Goal: Task Accomplishment & Management: Manage account settings

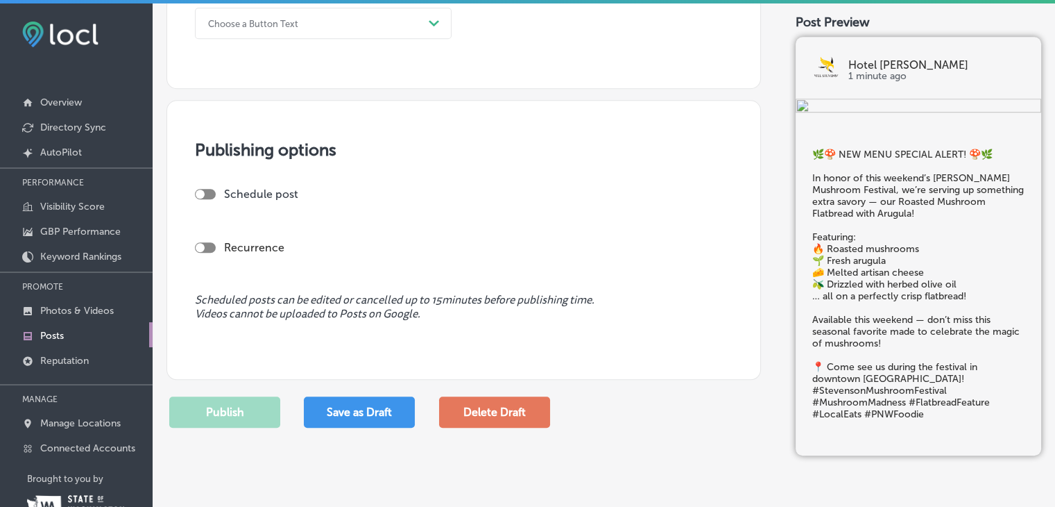
scroll to position [1127, 0]
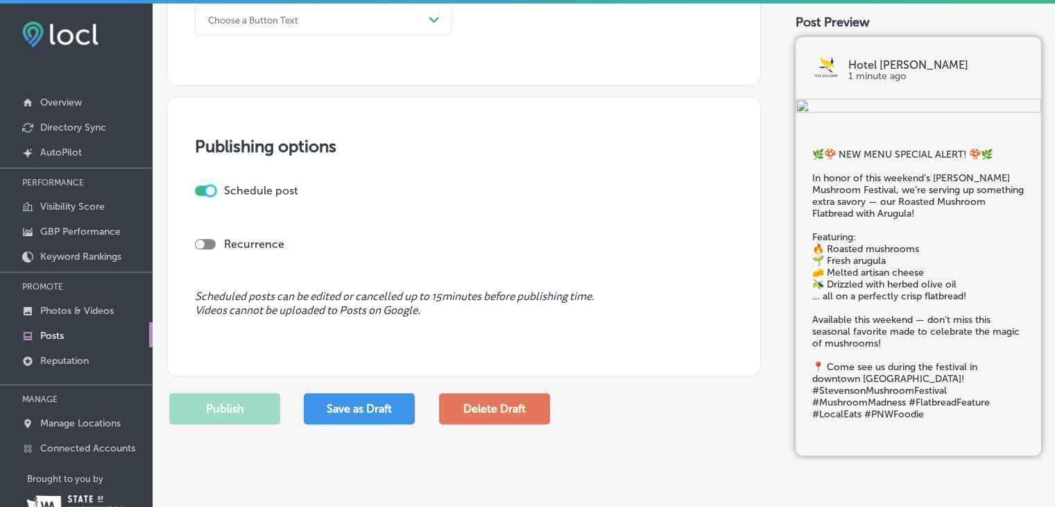
checkbox input "true"
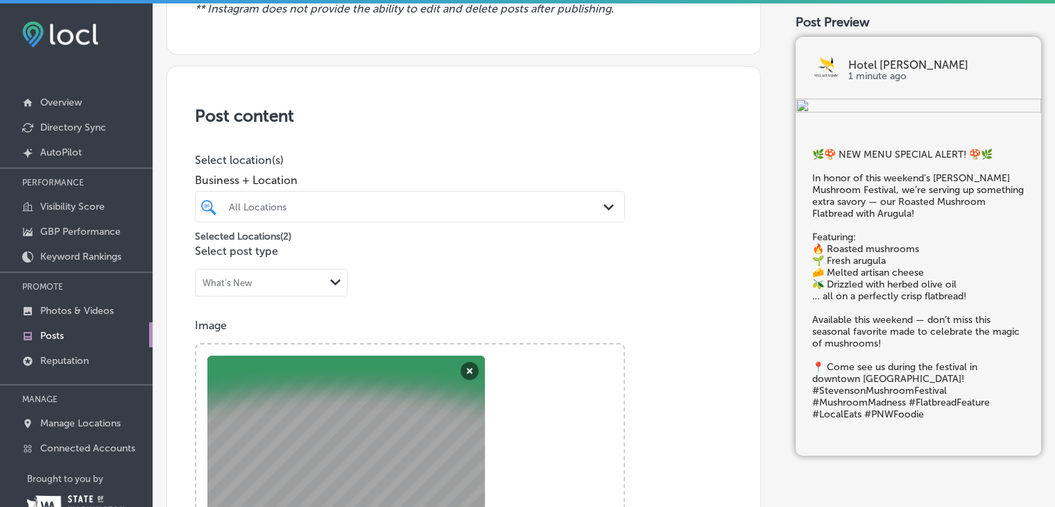
scroll to position [220, 0]
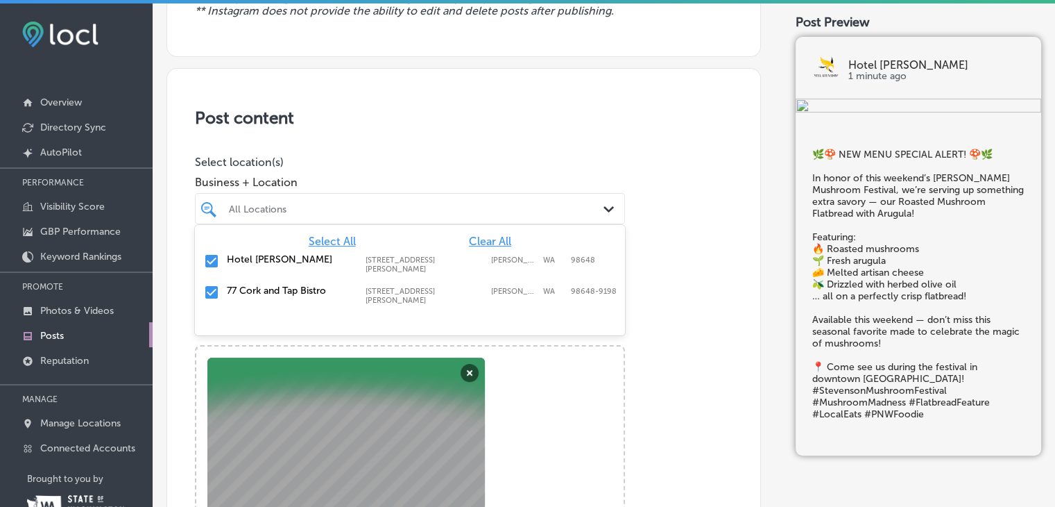
click at [261, 255] on label "Hotel [PERSON_NAME]" at bounding box center [289, 259] width 125 height 12
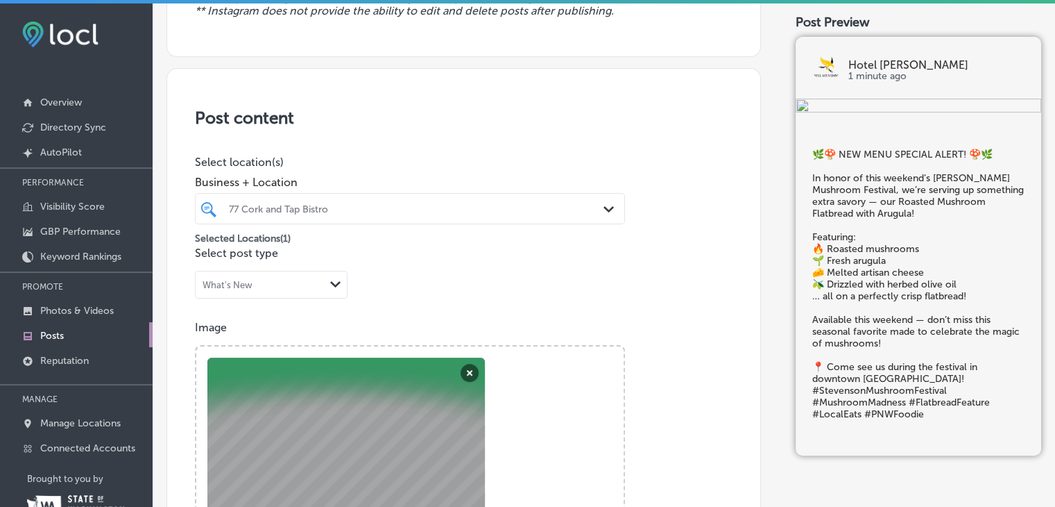
click at [335, 281] on icon "Path Created with Sketch." at bounding box center [335, 284] width 10 height 6
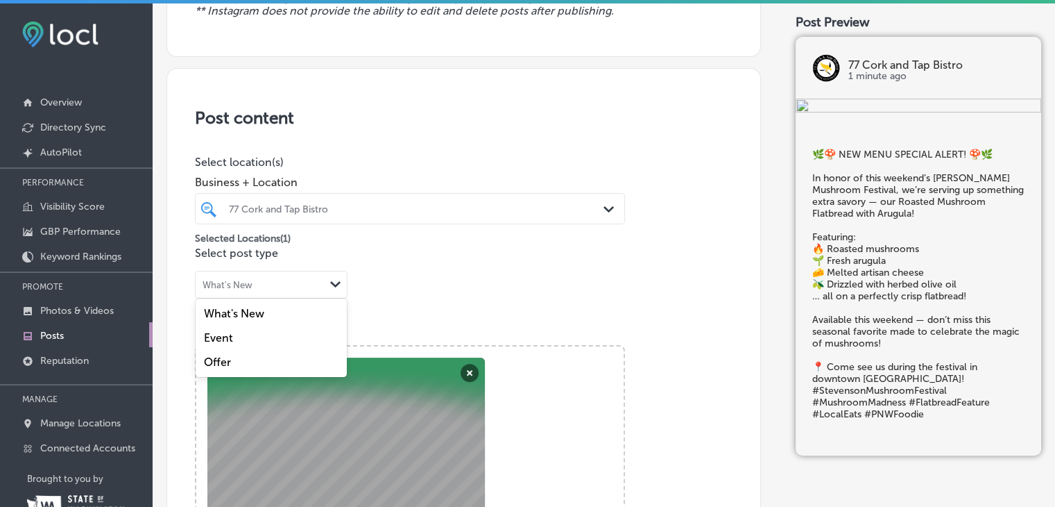
click at [281, 310] on div "What's New" at bounding box center [271, 313] width 151 height 24
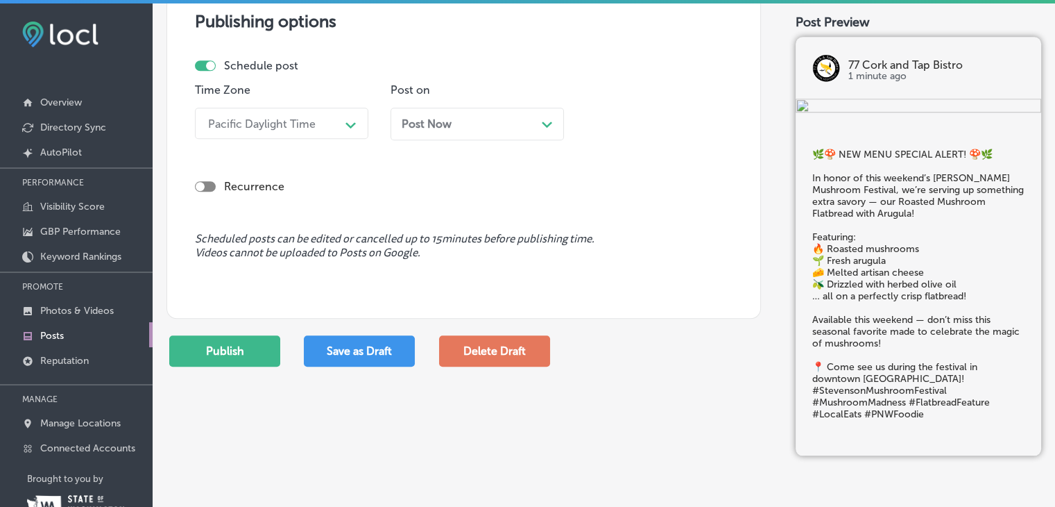
scroll to position [1258, 0]
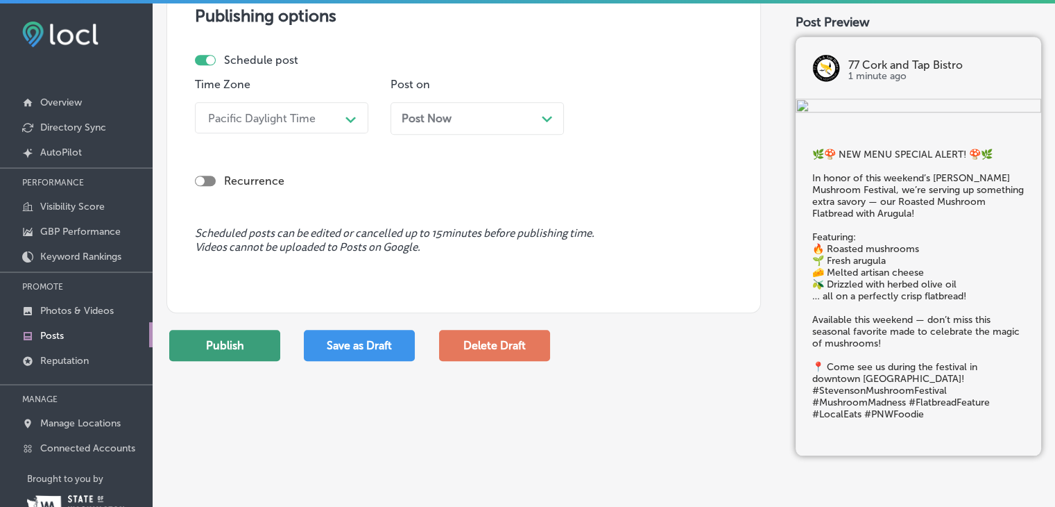
click at [230, 346] on button "Publish" at bounding box center [224, 345] width 111 height 31
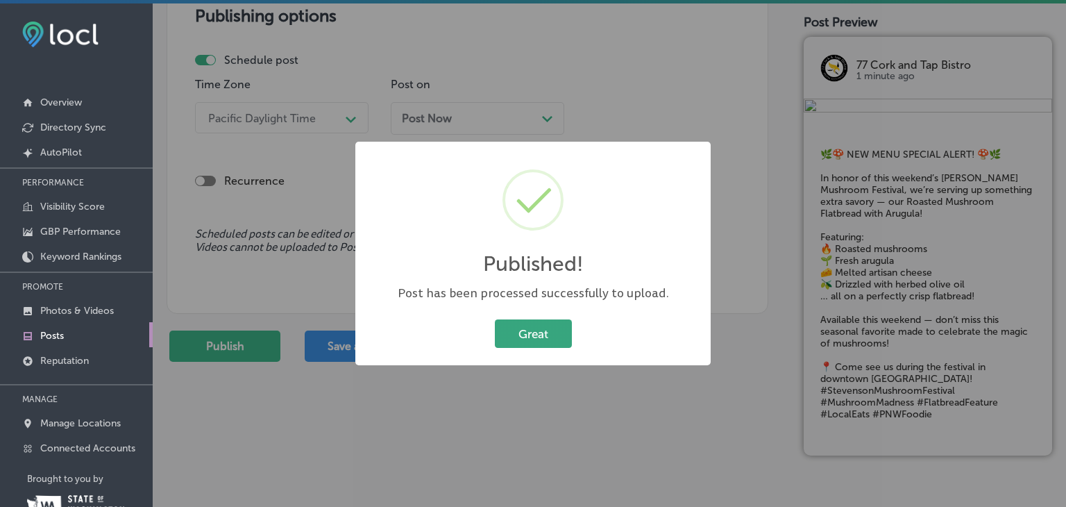
click at [513, 329] on button "Great" at bounding box center [533, 333] width 77 height 28
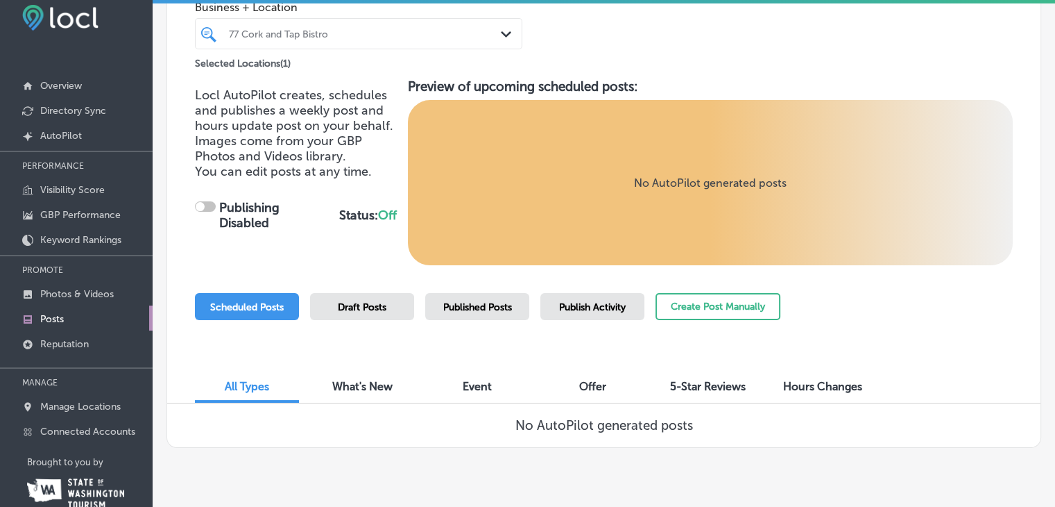
scroll to position [47, 0]
